Goal: Information Seeking & Learning: Learn about a topic

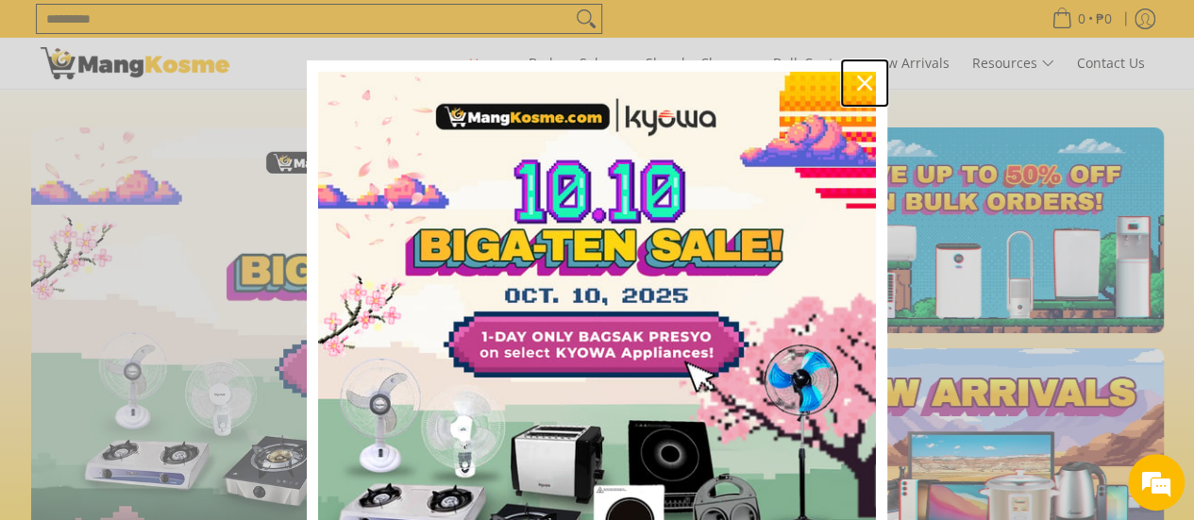
click at [860, 82] on icon "close icon" at bounding box center [864, 83] width 15 height 15
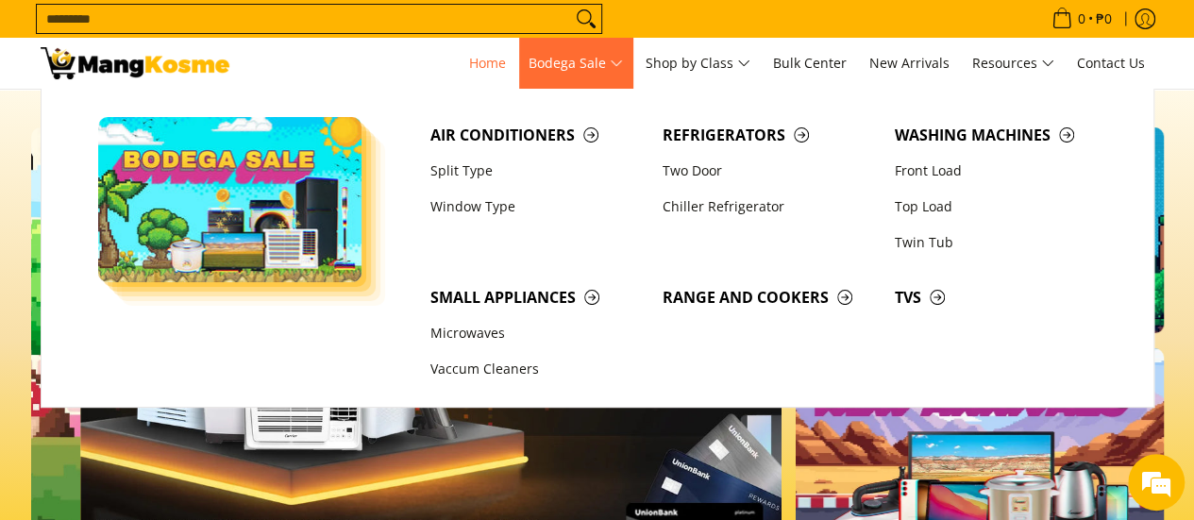
scroll to position [0, 1501]
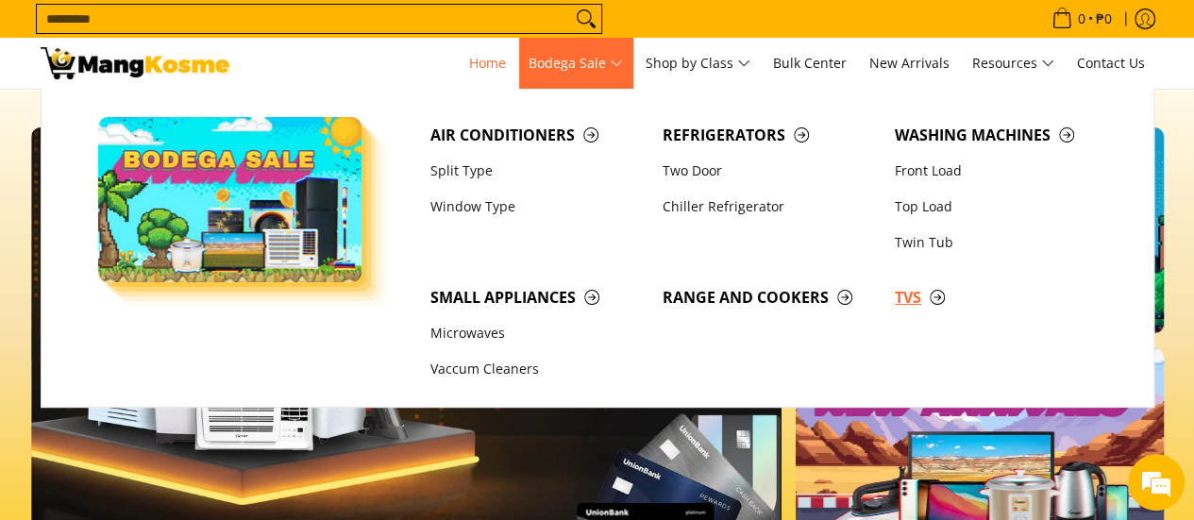
click at [920, 297] on span "TVs" at bounding box center [1001, 298] width 213 height 24
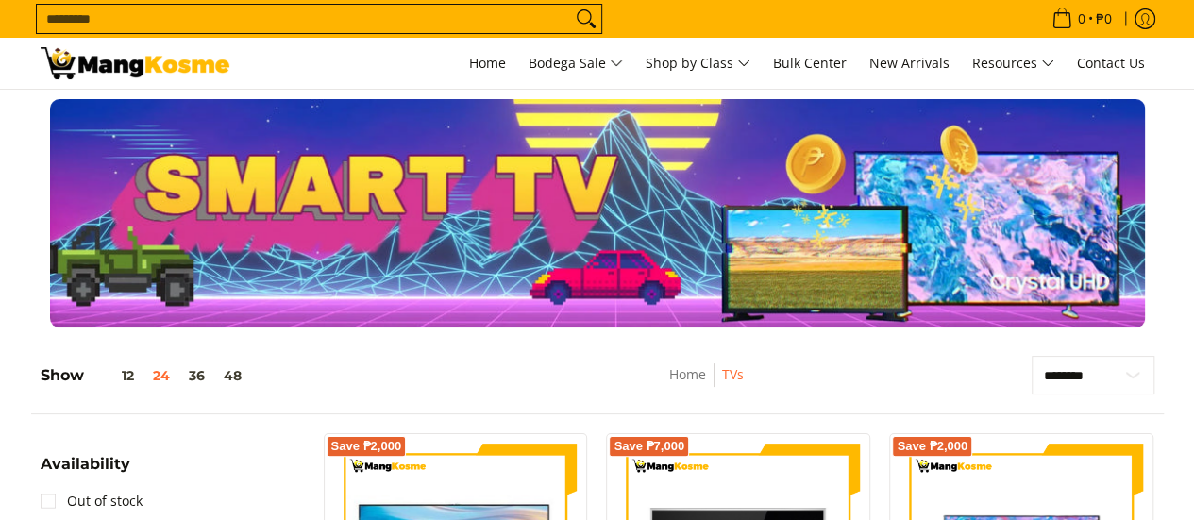
drag, startPoint x: 0, startPoint y: 0, endPoint x: 597, endPoint y: 442, distance: 742.4
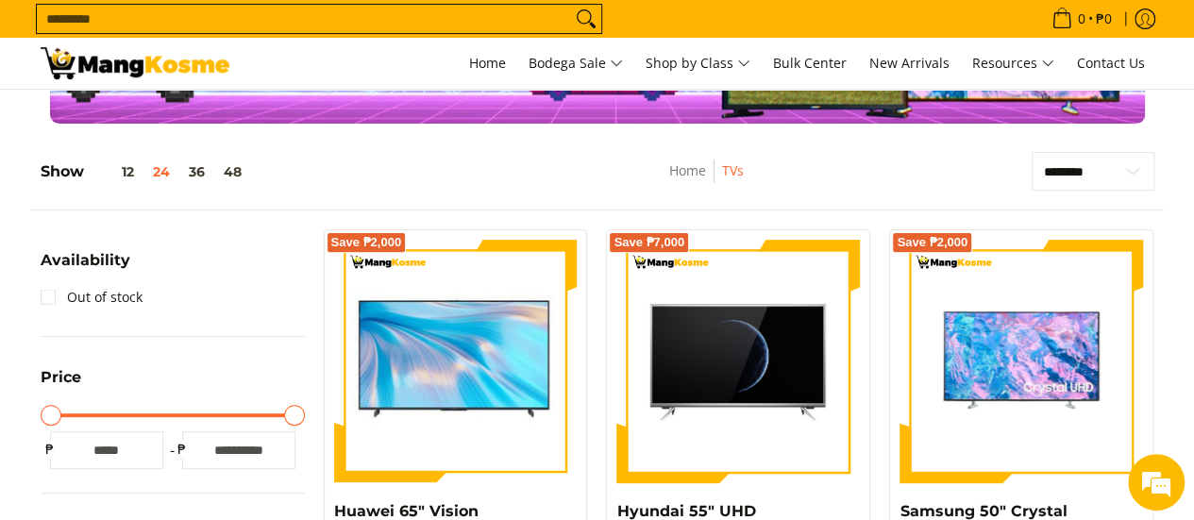
scroll to position [94, 0]
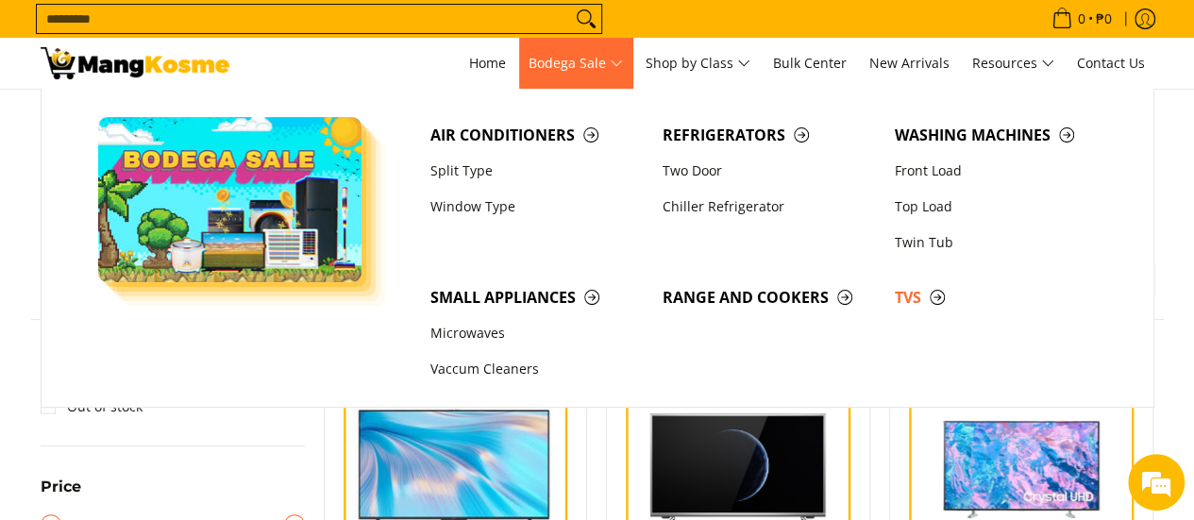
click at [166, 160] on img "Main Menu" at bounding box center [230, 199] width 264 height 165
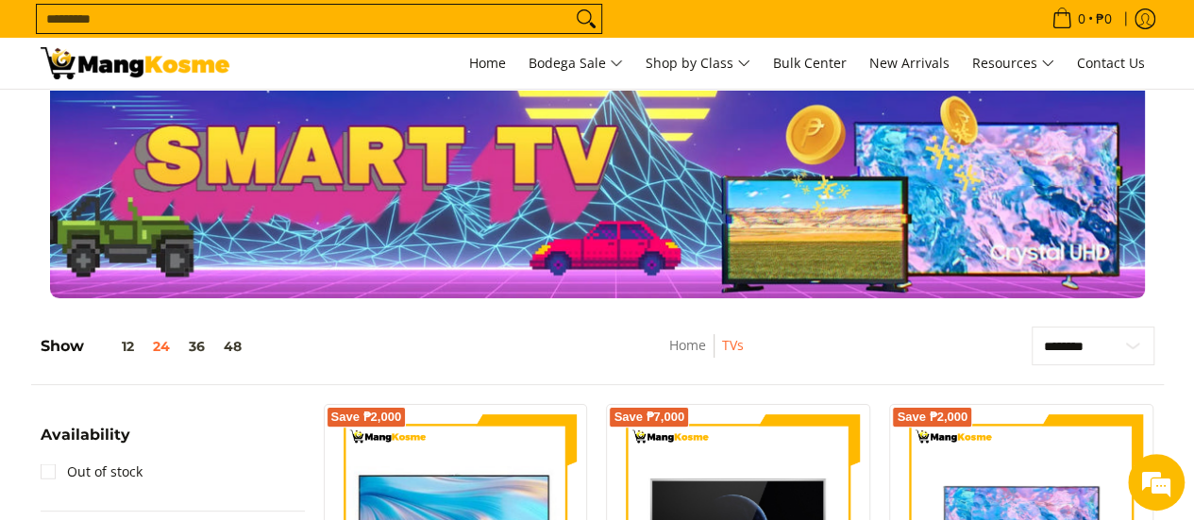
scroll to position [0, 0]
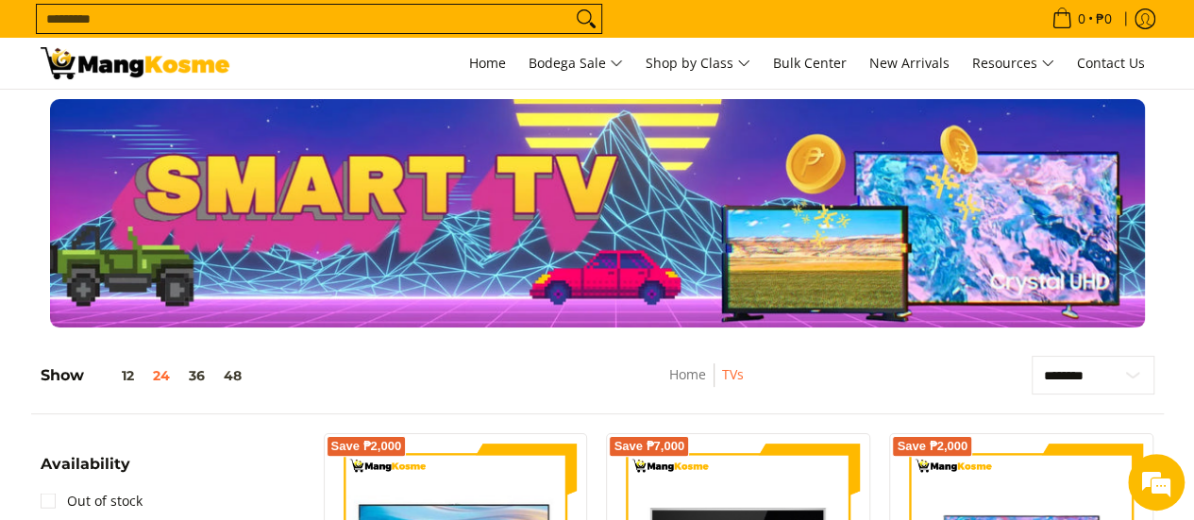
click at [156, 65] on img at bounding box center [135, 63] width 189 height 32
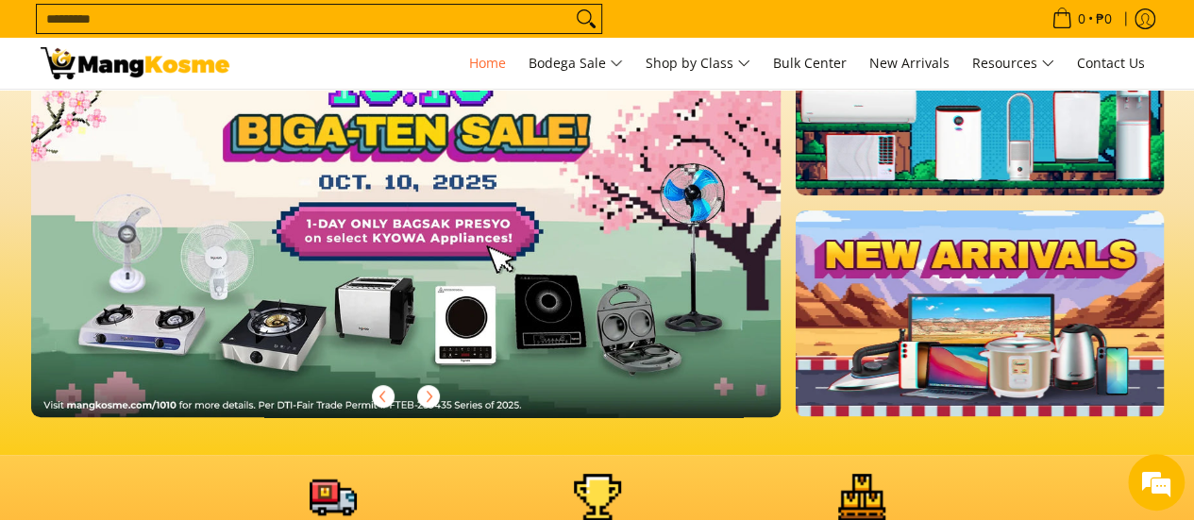
scroll to position [94, 0]
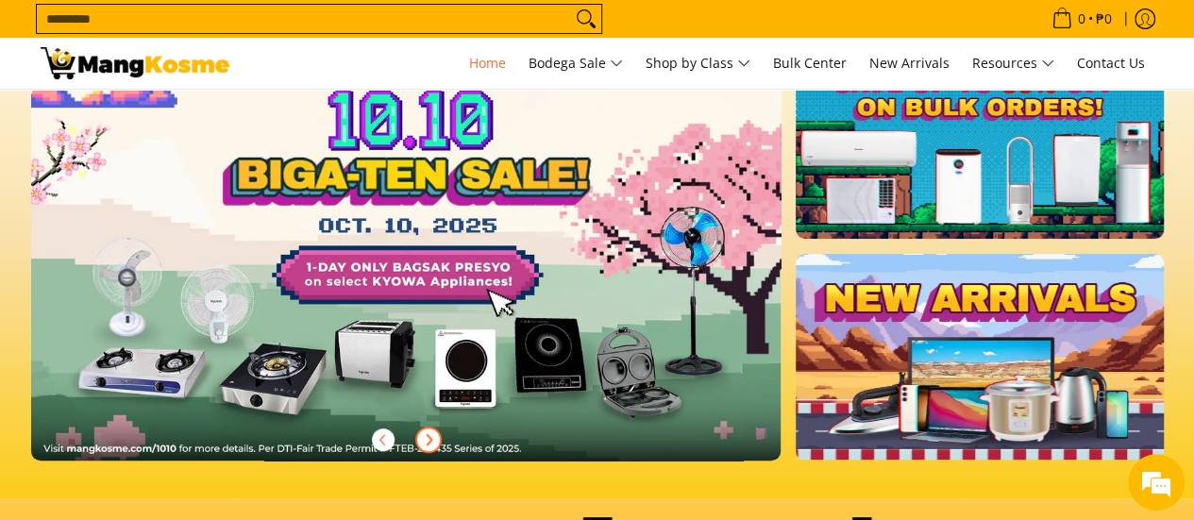
click at [426, 435] on icon "Next" at bounding box center [428, 439] width 15 height 15
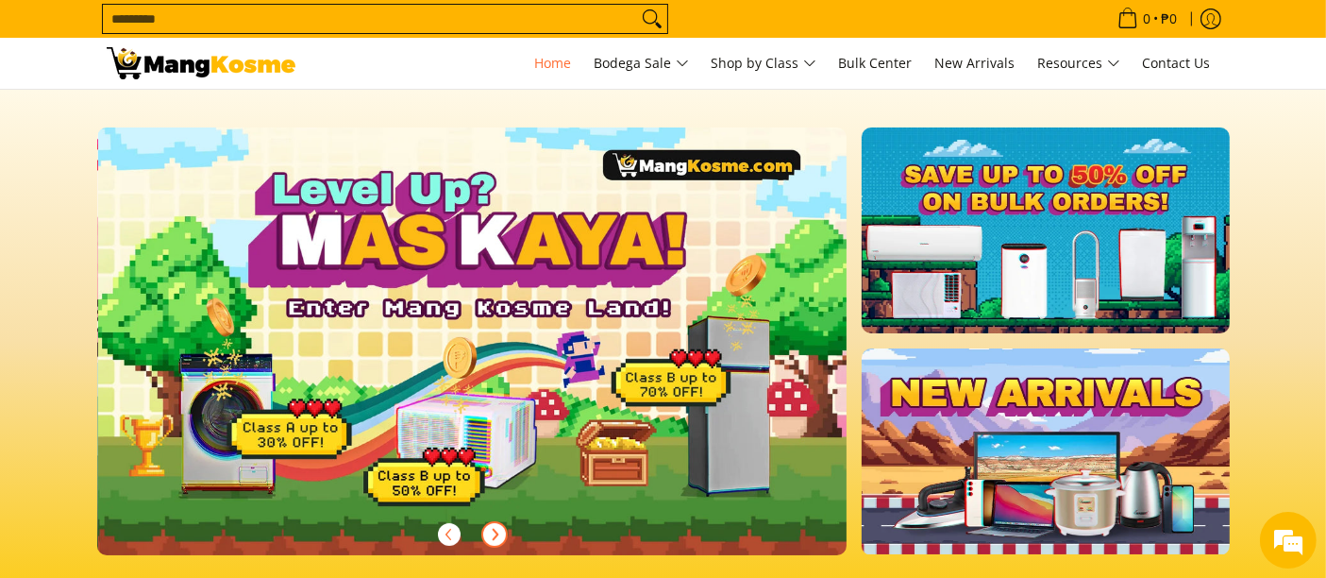
scroll to position [105, 0]
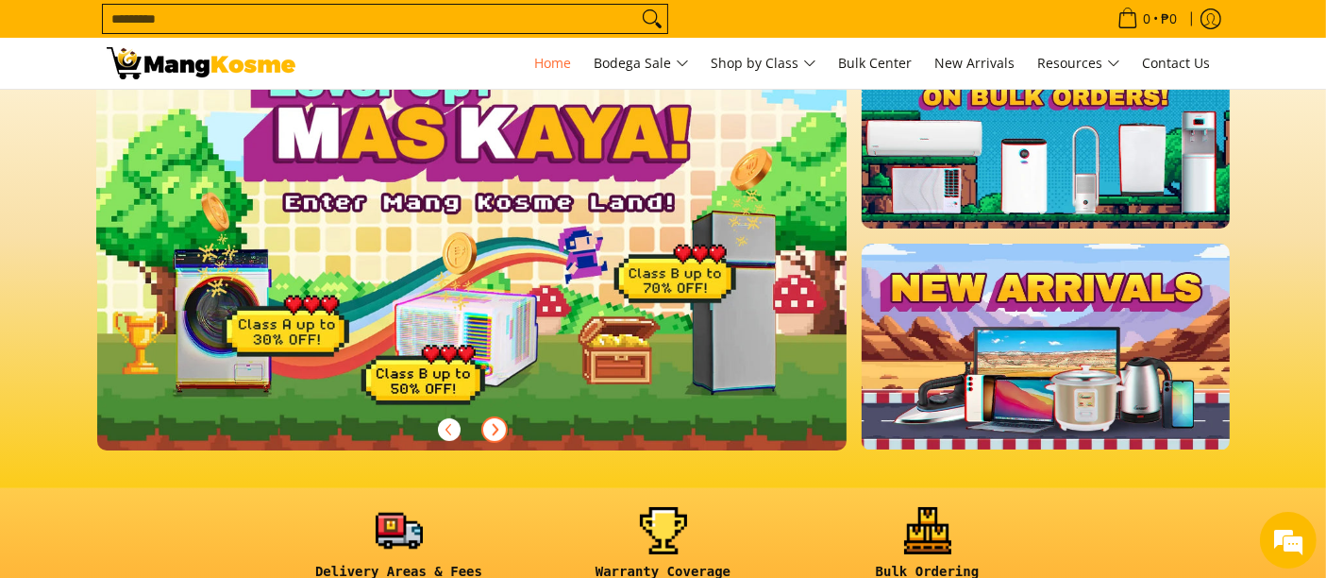
click at [496, 429] on icon "Next" at bounding box center [495, 429] width 5 height 10
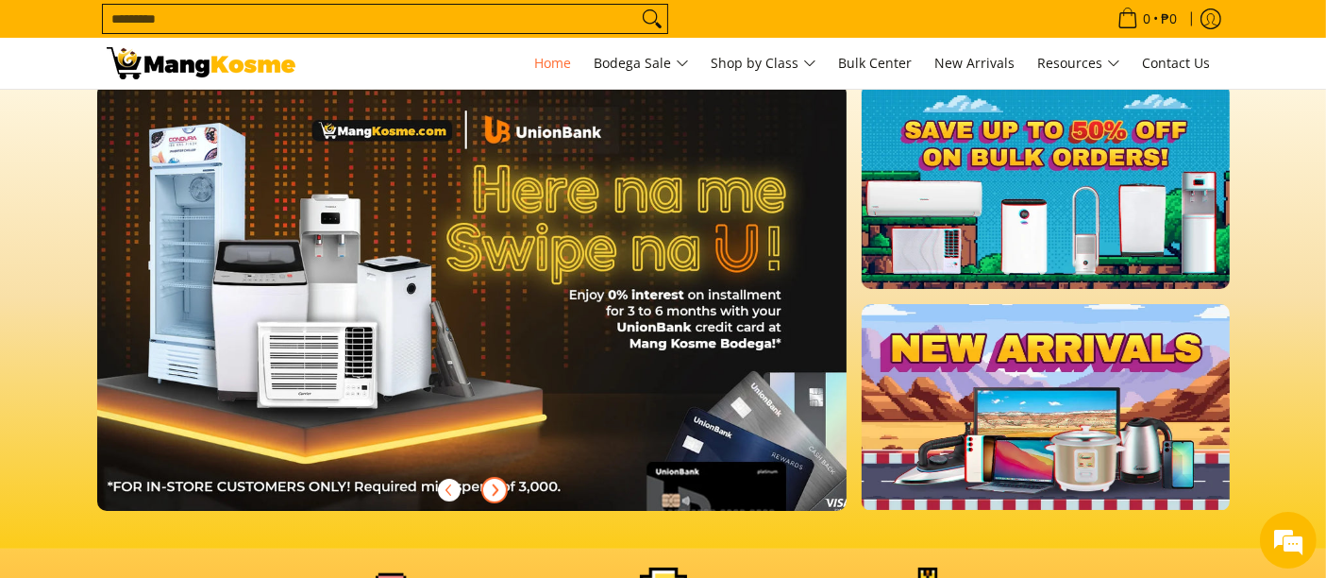
scroll to position [0, 0]
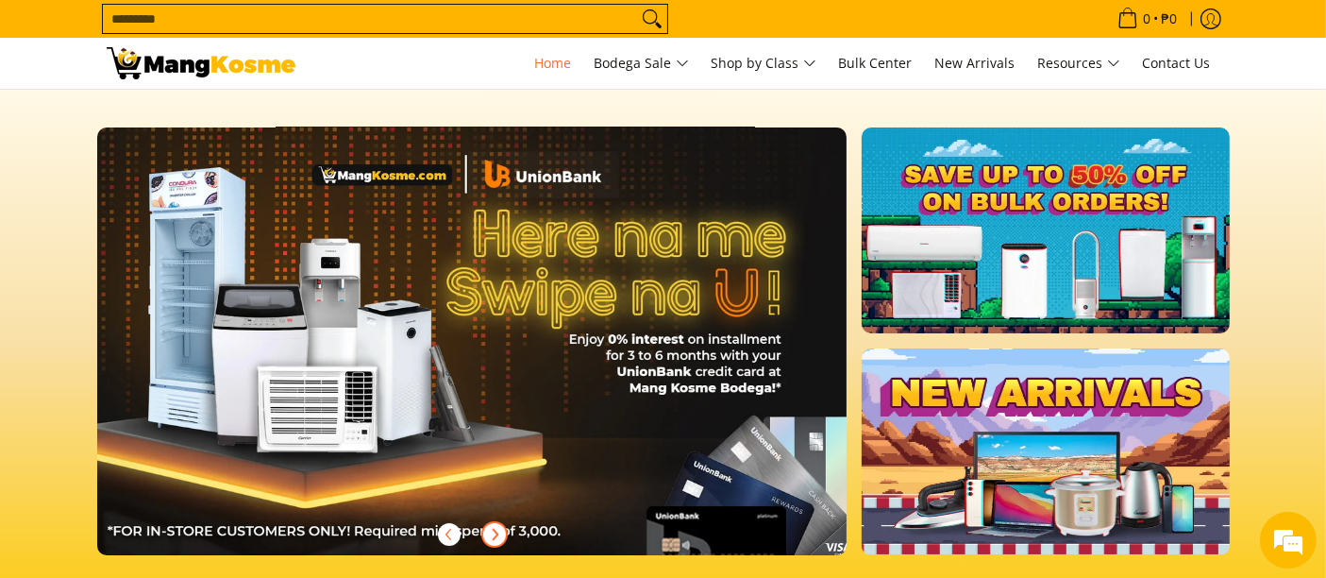
click at [495, 519] on icon "Next" at bounding box center [494, 534] width 15 height 15
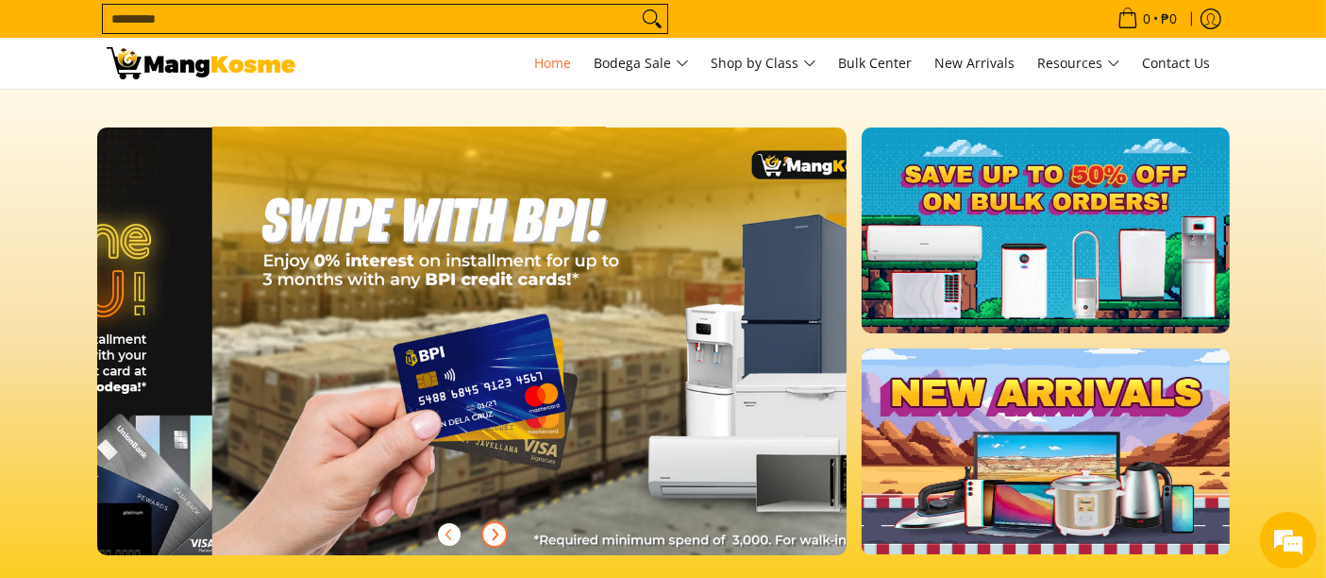
scroll to position [0, 2251]
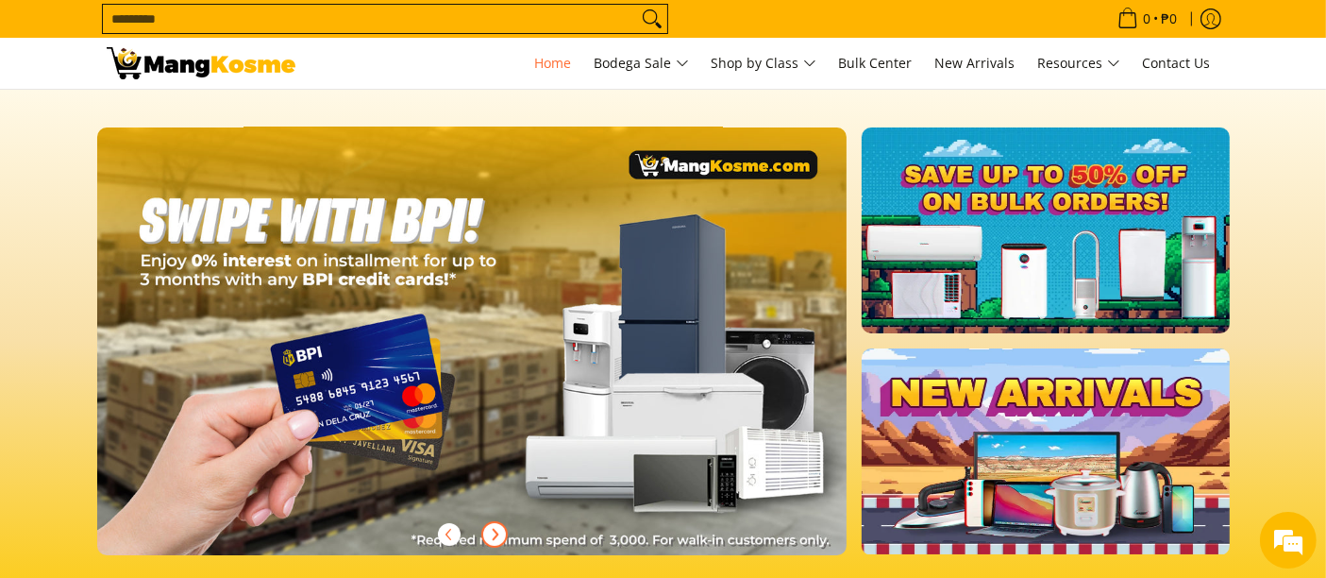
click at [497, 519] on icon "Next" at bounding box center [495, 534] width 5 height 10
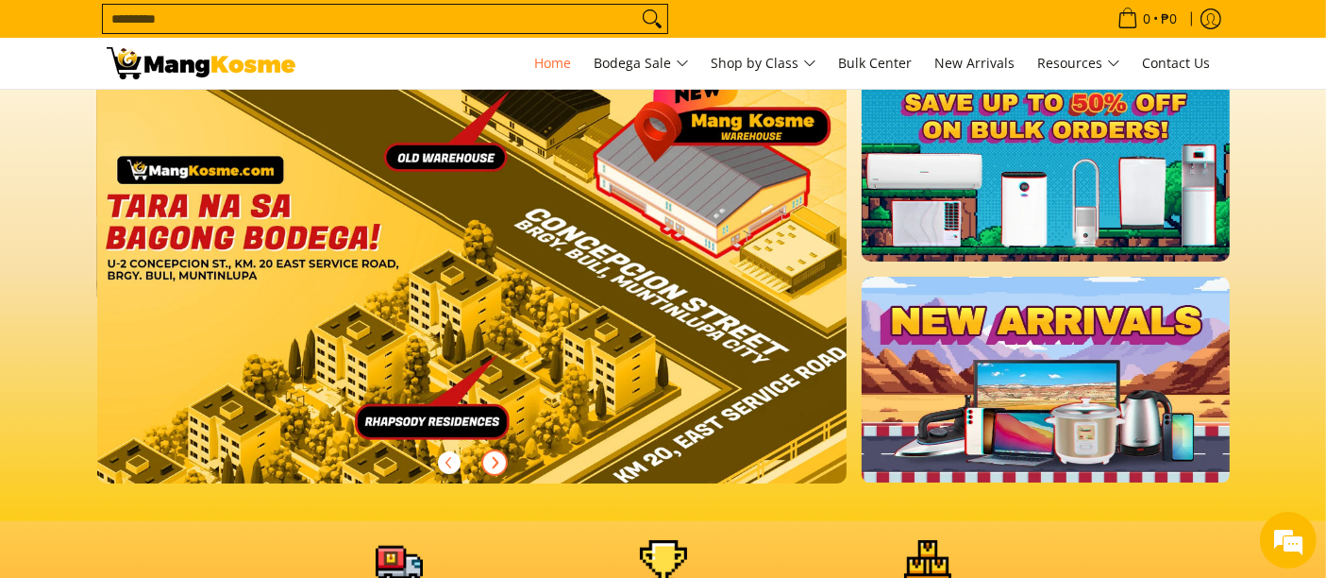
scroll to position [105, 0]
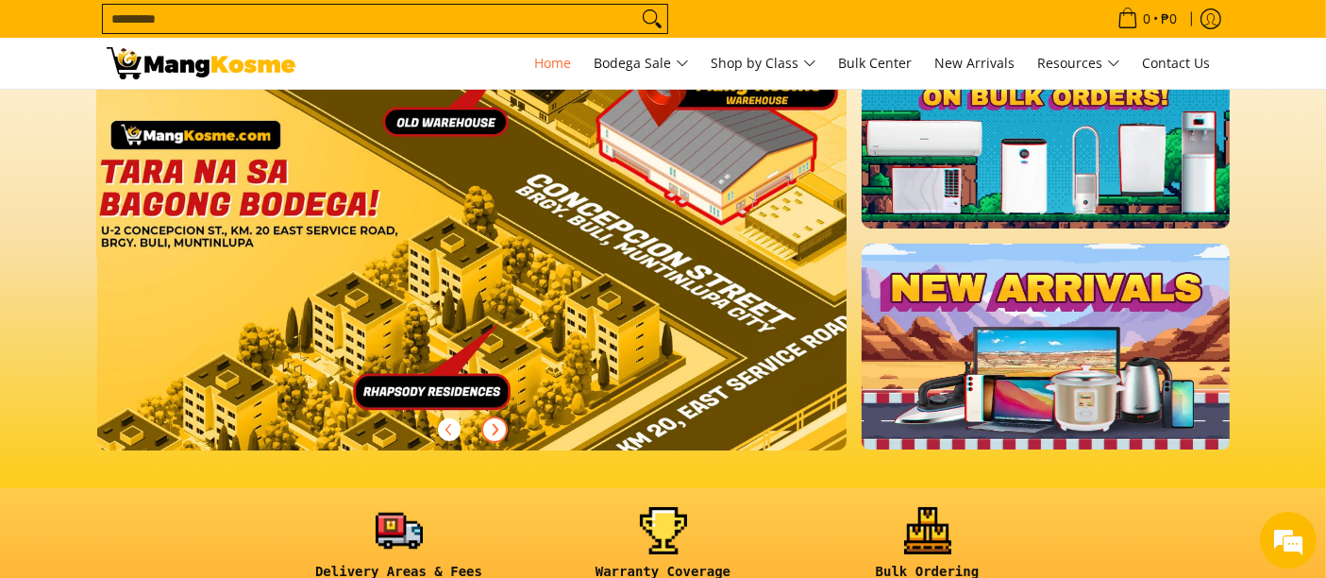
click at [489, 427] on icon "Next" at bounding box center [494, 429] width 15 height 15
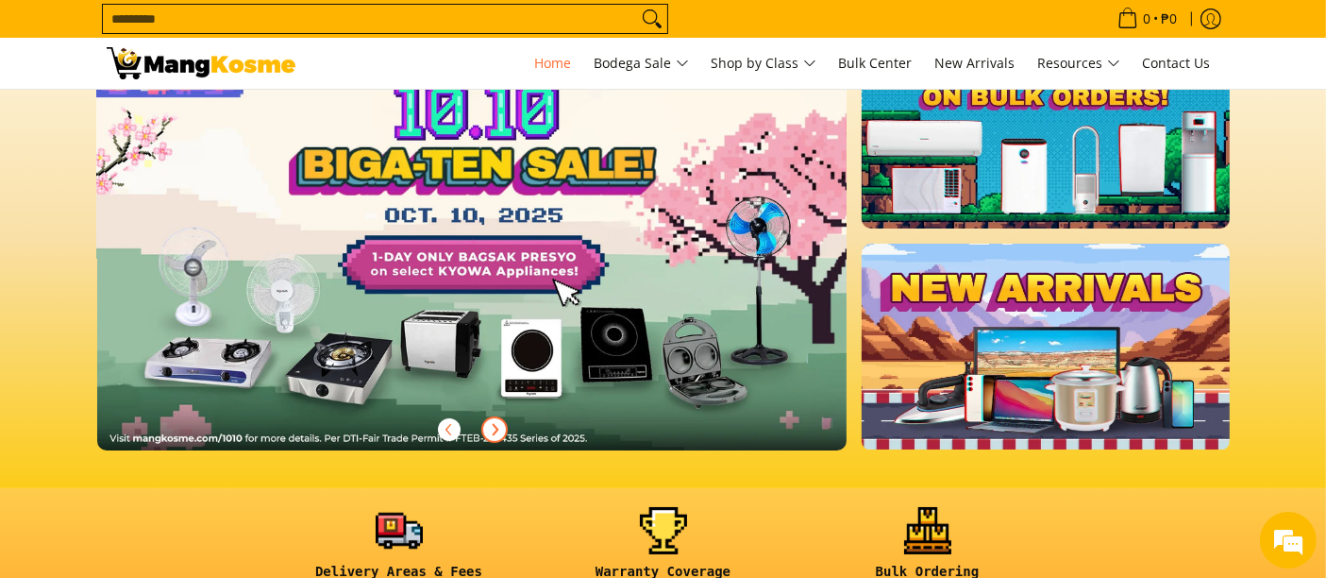
scroll to position [0, 0]
click at [489, 428] on icon "Next" at bounding box center [494, 429] width 15 height 15
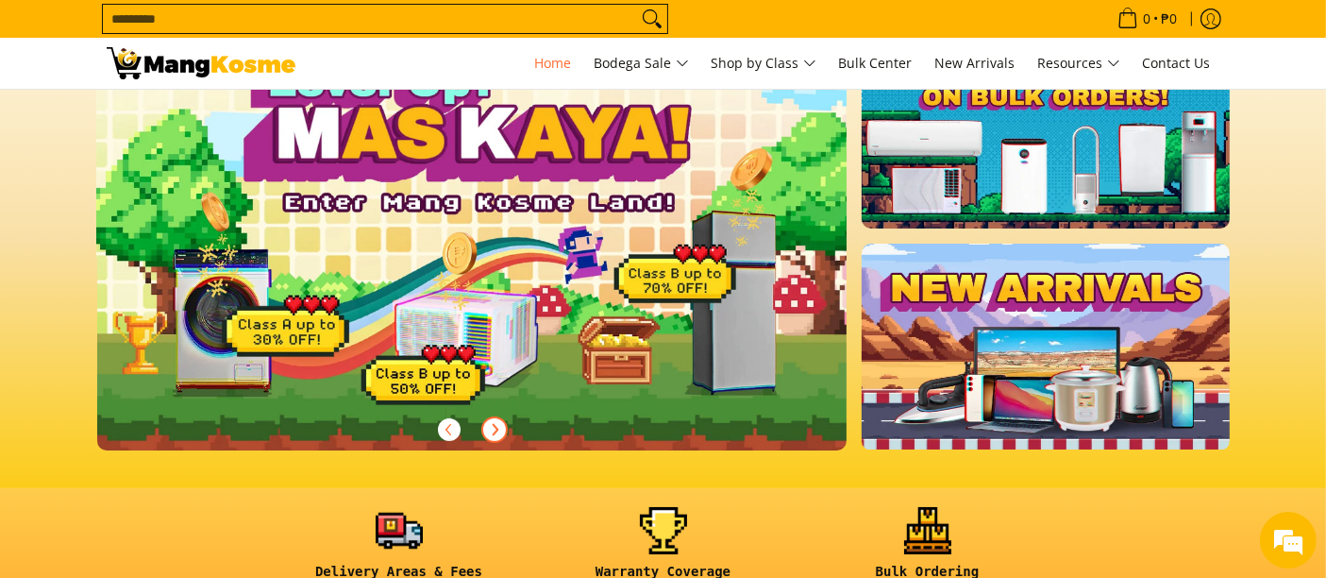
click at [489, 429] on icon "Next" at bounding box center [494, 429] width 15 height 15
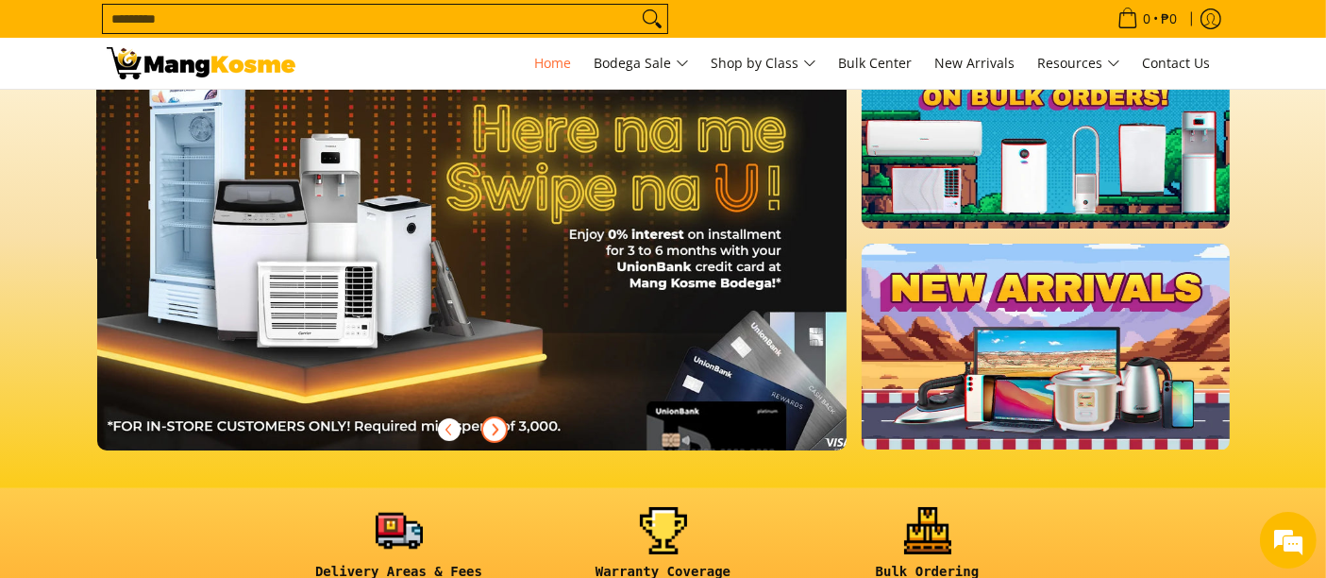
click at [489, 430] on icon "Next" at bounding box center [494, 429] width 15 height 15
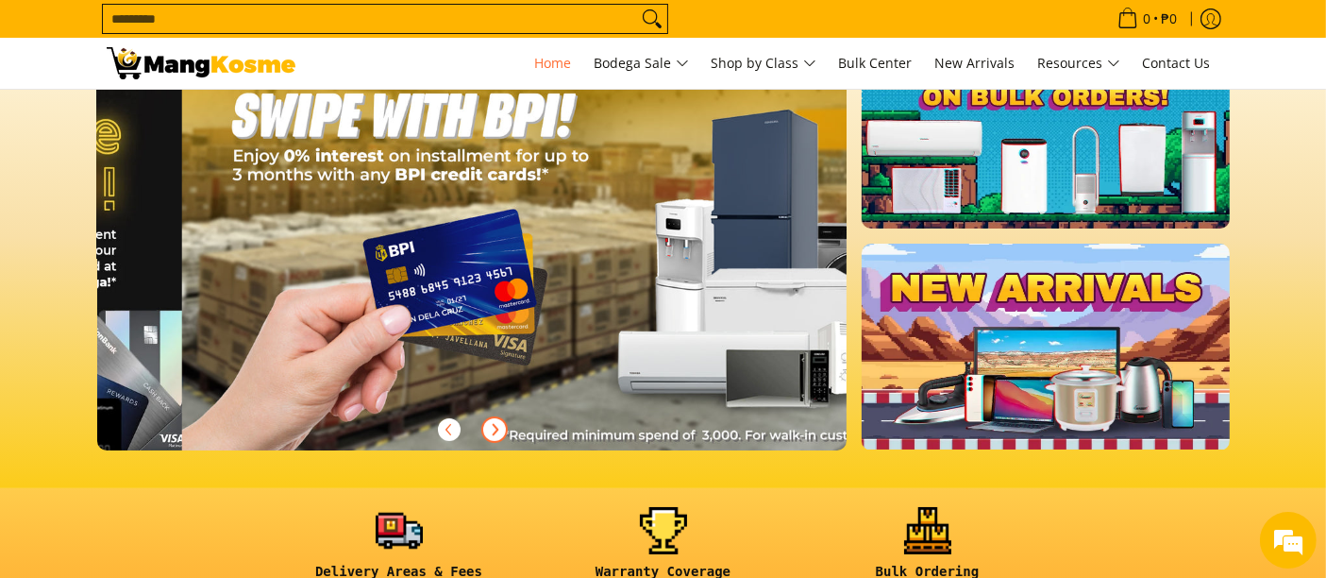
scroll to position [0, 2251]
